Goal: Entertainment & Leisure: Consume media (video, audio)

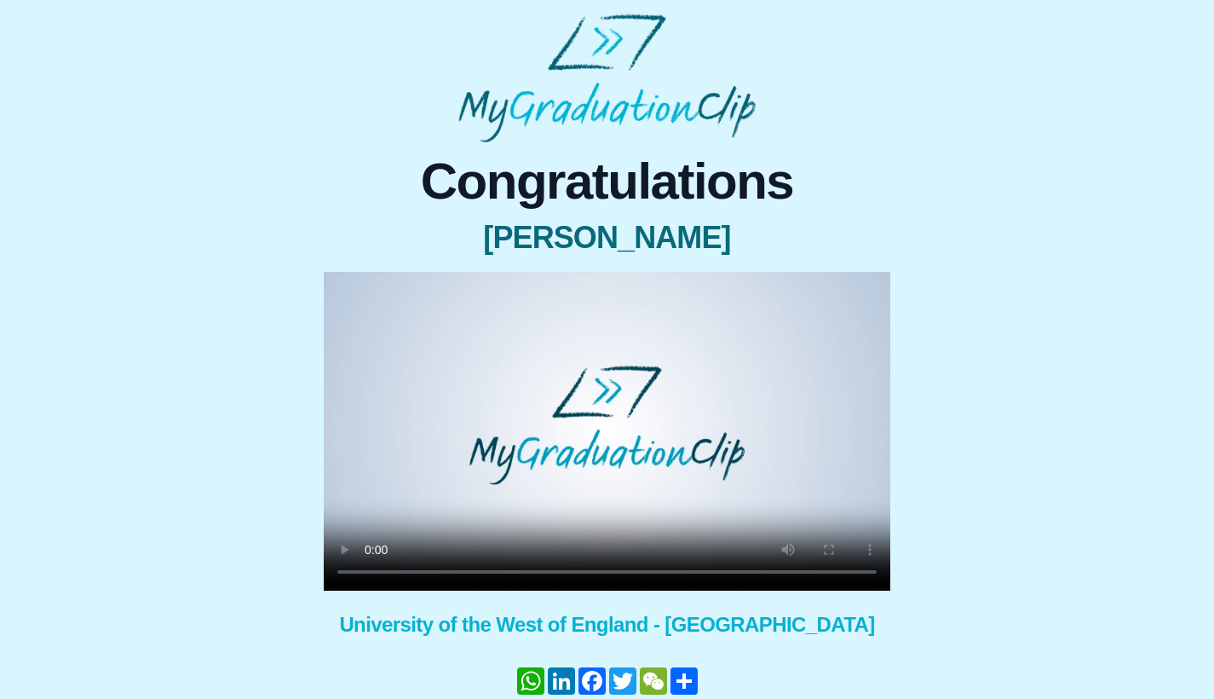
click at [368, 572] on video at bounding box center [607, 431] width 567 height 319
click at [463, 572] on video at bounding box center [607, 431] width 567 height 319
click at [508, 575] on video at bounding box center [607, 431] width 567 height 319
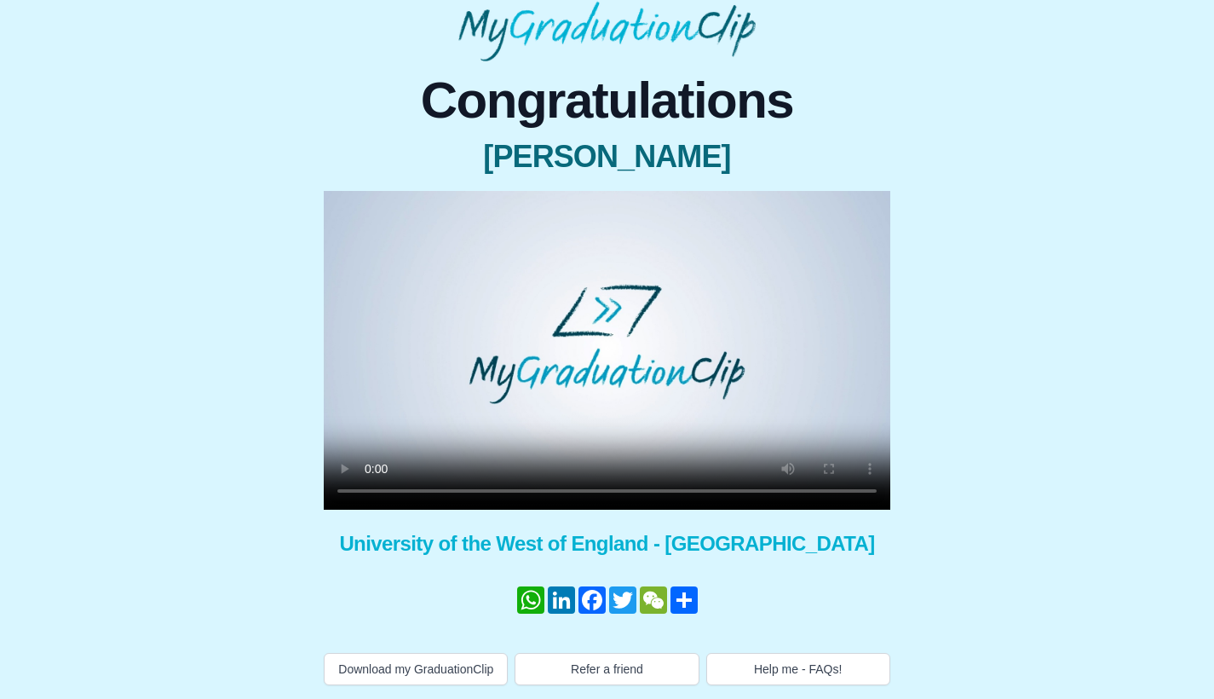
scroll to position [98, 0]
click at [636, 472] on video at bounding box center [607, 350] width 567 height 319
click at [380, 471] on video at bounding box center [607, 350] width 567 height 319
click at [687, 471] on video at bounding box center [607, 350] width 567 height 319
click at [722, 471] on video at bounding box center [607, 350] width 567 height 319
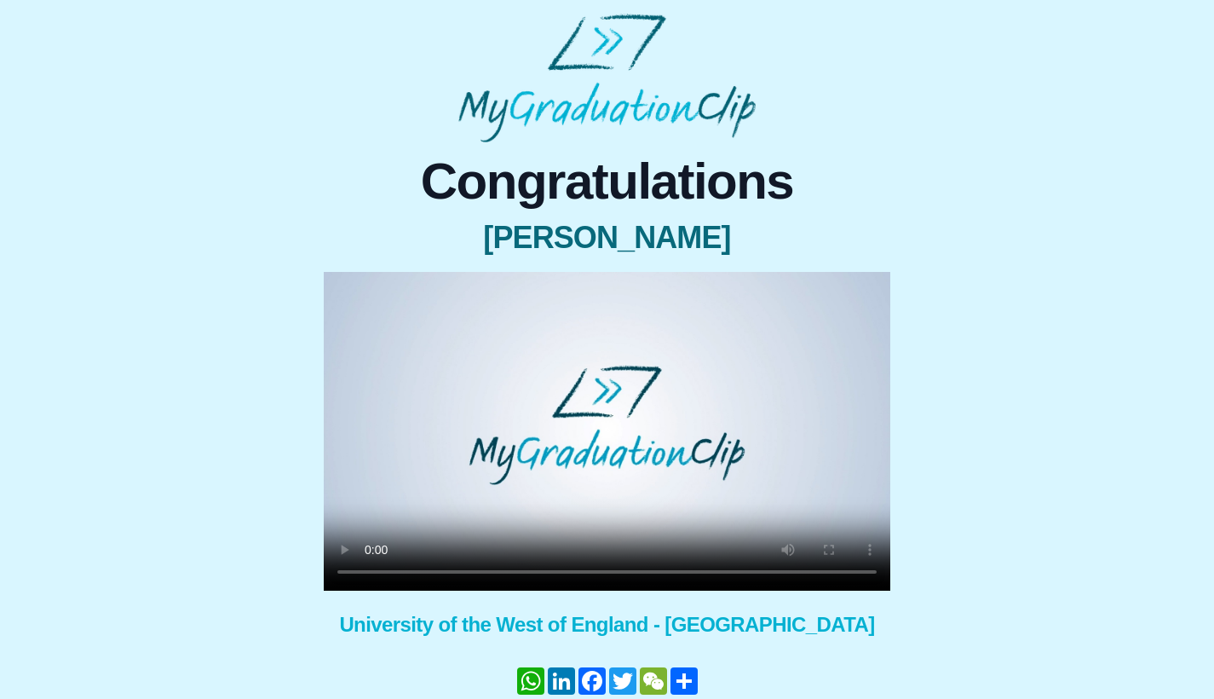
click at [375, 568] on video at bounding box center [607, 431] width 567 height 319
click at [541, 569] on video at bounding box center [607, 431] width 567 height 319
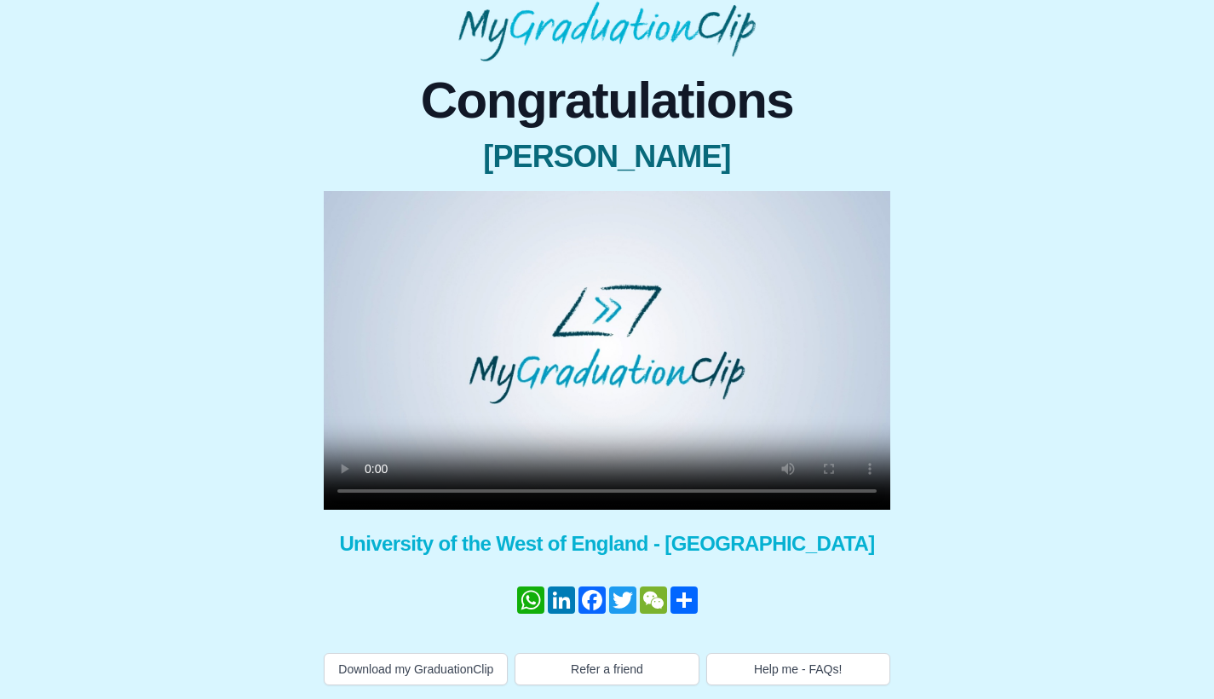
scroll to position [98, 0]
